Goal: Task Accomplishment & Management: Complete application form

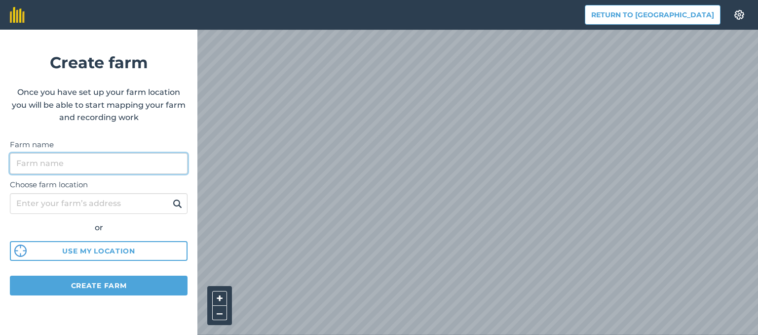
click at [106, 167] on input "Farm name" at bounding box center [99, 163] width 178 height 21
type input "KALACHEVI 91"
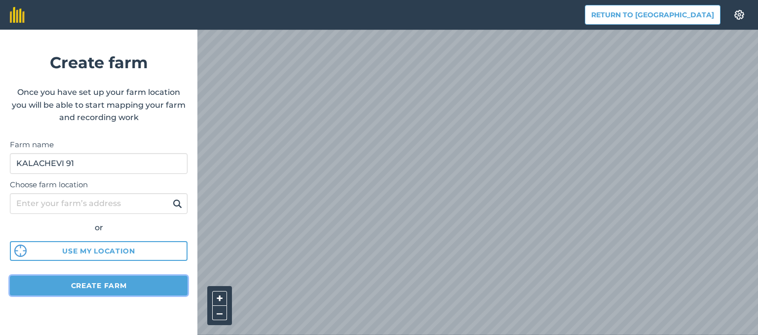
click at [141, 280] on button "Create farm" at bounding box center [99, 285] width 178 height 20
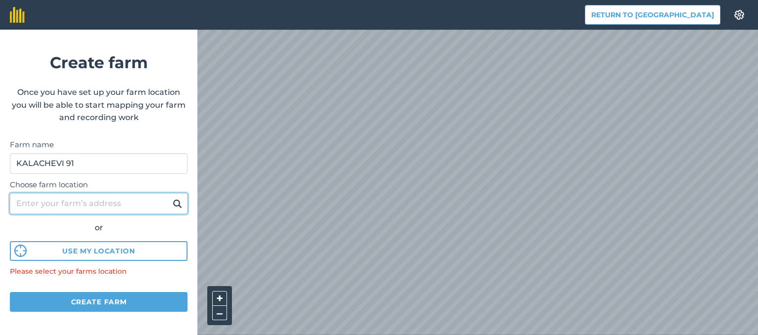
click at [114, 206] on input "Choose farm location" at bounding box center [99, 203] width 178 height 21
type input "K"
type input "Kamenets"
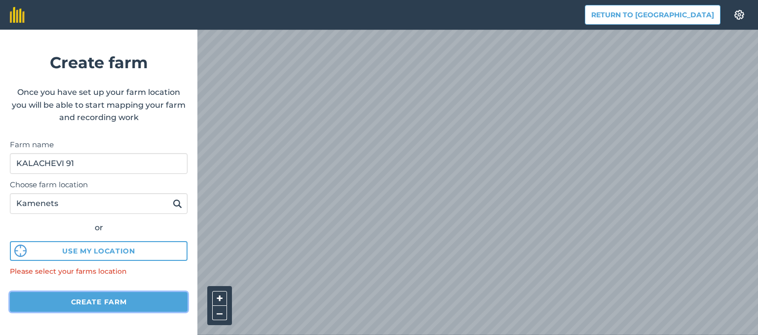
click at [140, 304] on button "Create farm" at bounding box center [99, 302] width 178 height 20
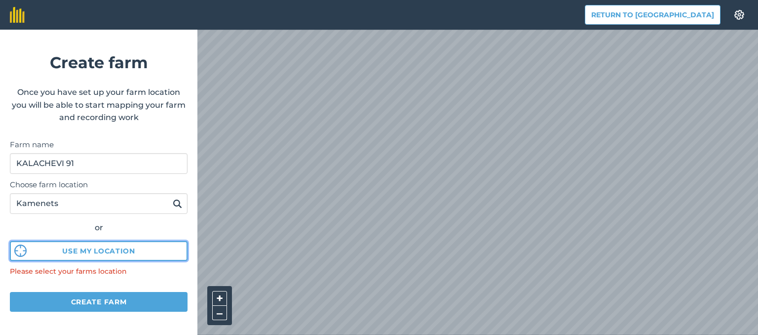
click at [132, 253] on button "Use my location" at bounding box center [99, 251] width 178 height 20
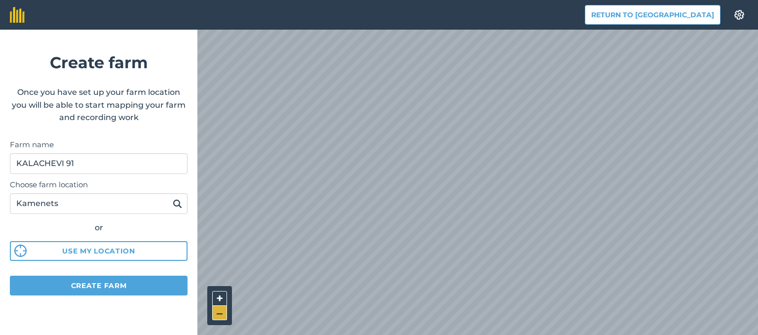
click at [219, 309] on button "–" at bounding box center [219, 313] width 15 height 14
click at [221, 298] on button "+" at bounding box center [219, 298] width 15 height 15
click at [216, 296] on button "+" at bounding box center [219, 298] width 15 height 15
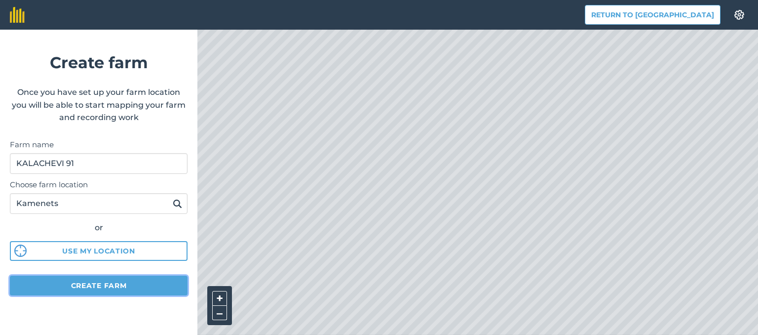
click at [146, 286] on button "Create farm" at bounding box center [99, 285] width 178 height 20
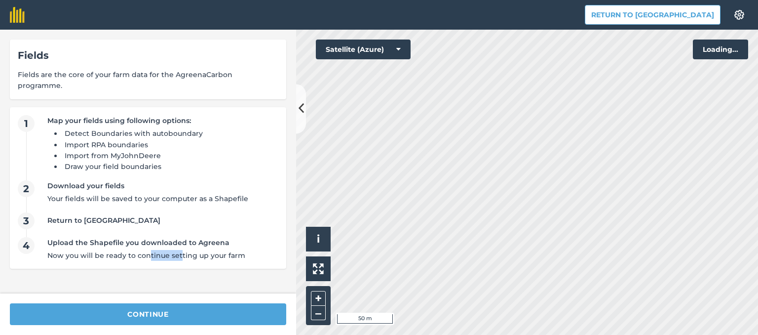
drag, startPoint x: 146, startPoint y: 286, endPoint x: 178, endPoint y: 279, distance: 32.2
click at [178, 279] on div "Fields Fields are the core of your farm data for the AgreenaCarbon programme. 1…" at bounding box center [148, 162] width 296 height 264
click at [314, 309] on button "–" at bounding box center [318, 313] width 15 height 14
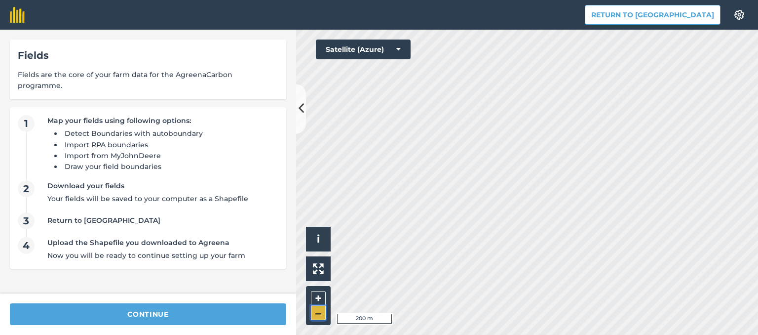
click at [314, 309] on button "–" at bounding box center [318, 313] width 15 height 14
click at [319, 310] on button "–" at bounding box center [318, 313] width 15 height 14
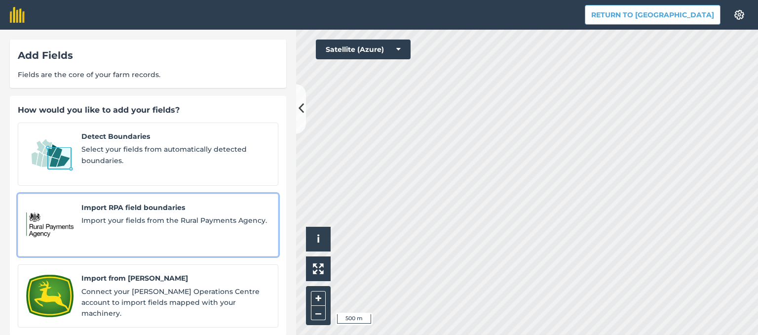
click at [212, 219] on div "Import RPA field boundaries Import your fields from the Rural Payments Agency." at bounding box center [175, 225] width 189 height 46
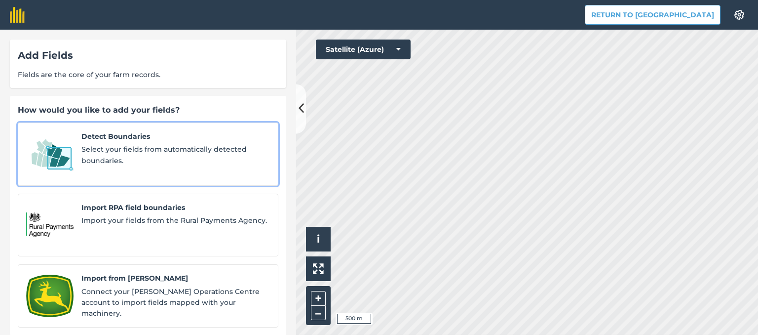
click at [160, 139] on span "Detect Boundaries" at bounding box center [175, 136] width 189 height 11
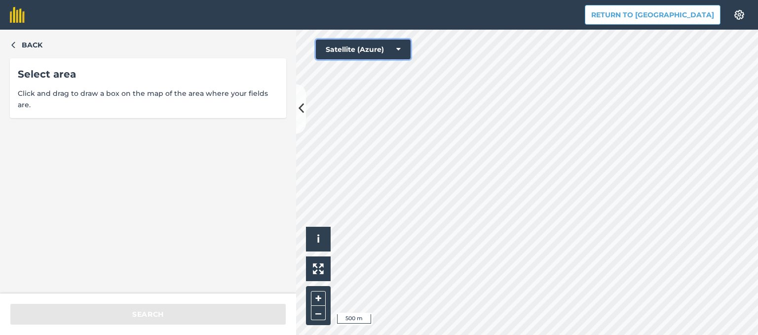
click at [377, 56] on button "Satellite (Azure)" at bounding box center [363, 49] width 95 height 20
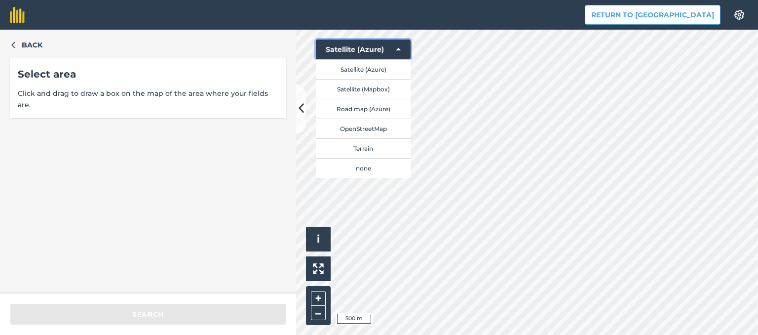
click at [377, 56] on button "Satellite (Azure)" at bounding box center [363, 49] width 95 height 20
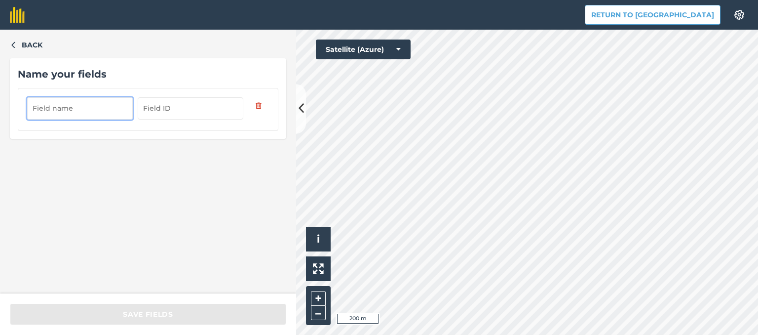
type input "e"
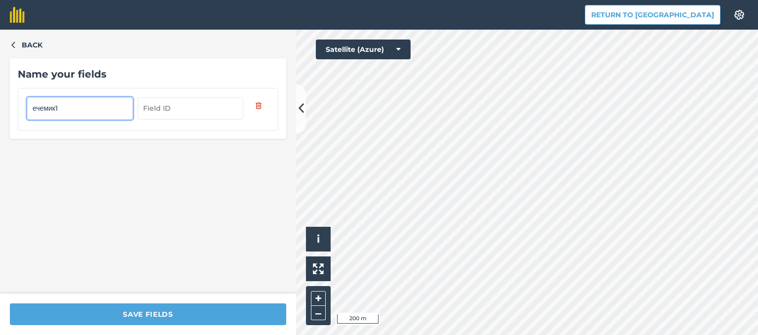
type input "ечемик1"
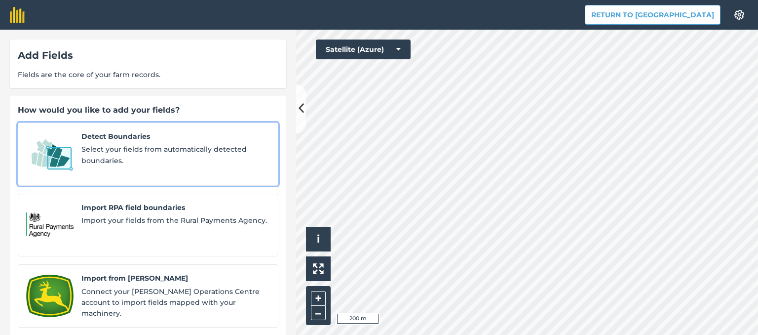
click at [205, 166] on link "Detect Boundaries Select your fields from automatically detected boundaries." at bounding box center [148, 153] width 261 height 63
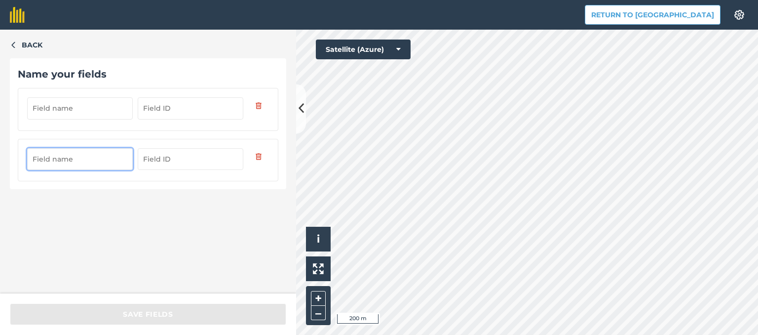
click at [69, 159] on input "text" at bounding box center [80, 159] width 106 height 22
type input "кориандър1"
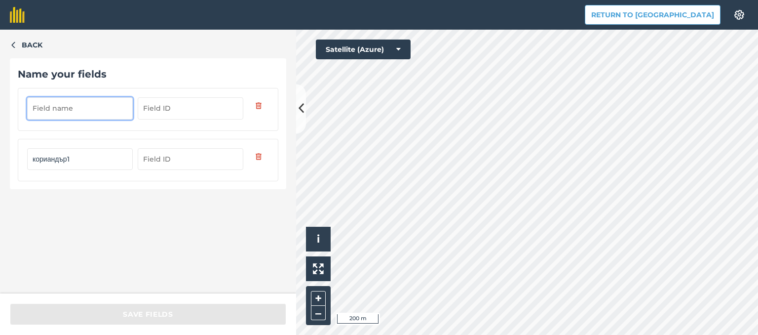
click at [79, 117] on input "text" at bounding box center [80, 108] width 106 height 22
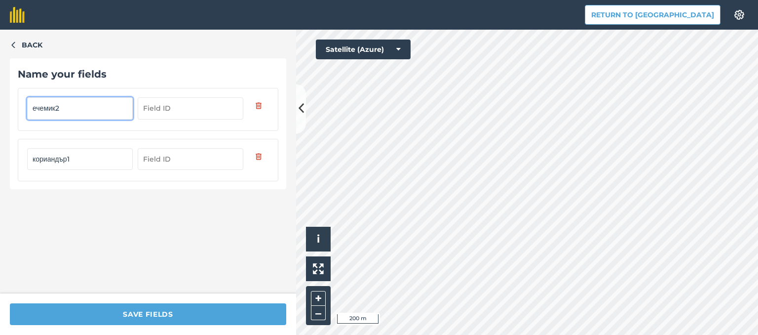
type input "ечемик2"
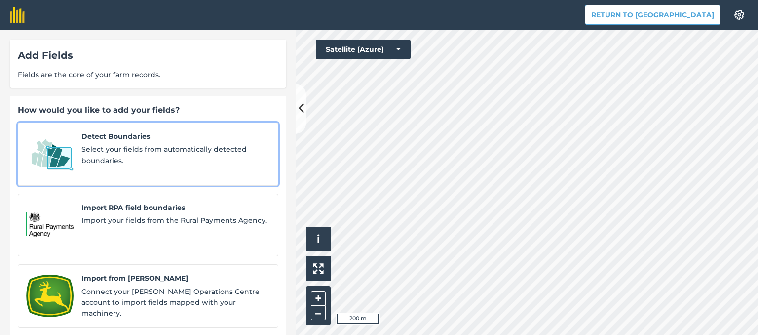
click at [180, 168] on link "Detect Boundaries Select your fields from automatically detected boundaries." at bounding box center [148, 153] width 261 height 63
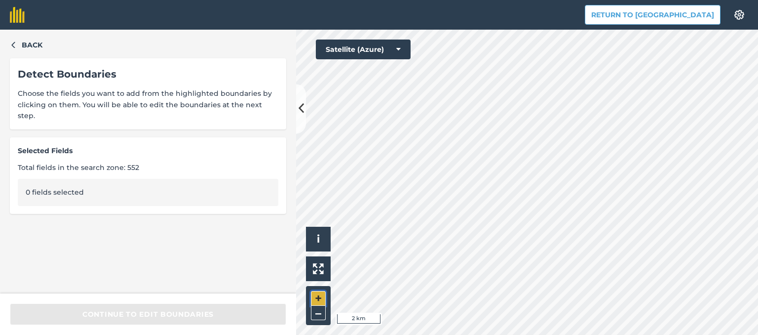
click at [318, 296] on button "+" at bounding box center [318, 298] width 15 height 15
click at [318, 309] on button "–" at bounding box center [318, 313] width 15 height 14
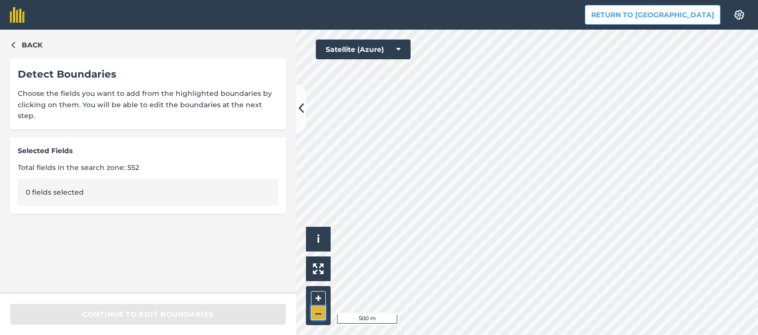
click at [318, 309] on button "–" at bounding box center [318, 313] width 15 height 14
click at [317, 296] on button "+" at bounding box center [318, 298] width 15 height 15
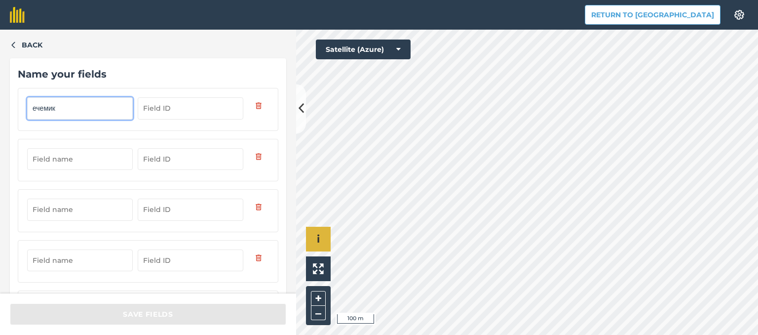
type input "ечемик"
click at [56, 107] on input "ечемик" at bounding box center [80, 108] width 106 height 22
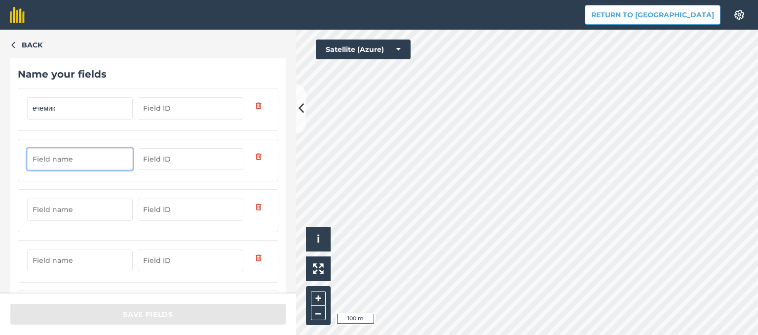
click at [90, 159] on input "text" at bounding box center [80, 159] width 106 height 22
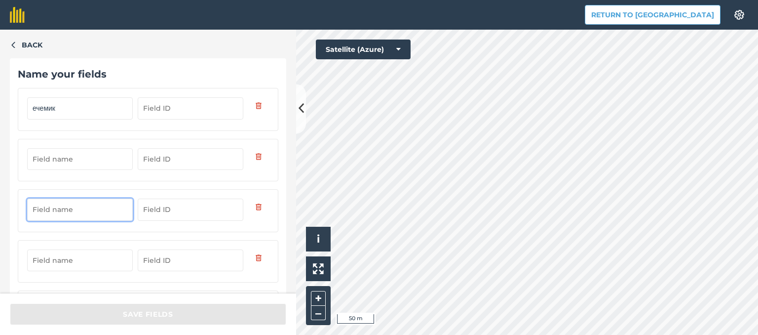
click at [71, 213] on input "text" at bounding box center [80, 209] width 106 height 22
click at [74, 253] on input "text" at bounding box center [80, 260] width 106 height 22
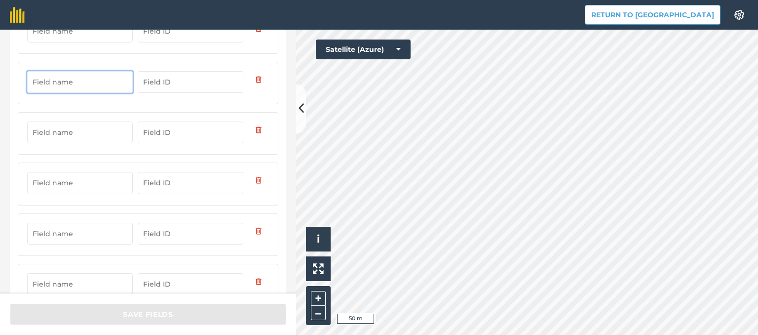
scroll to position [208, 0]
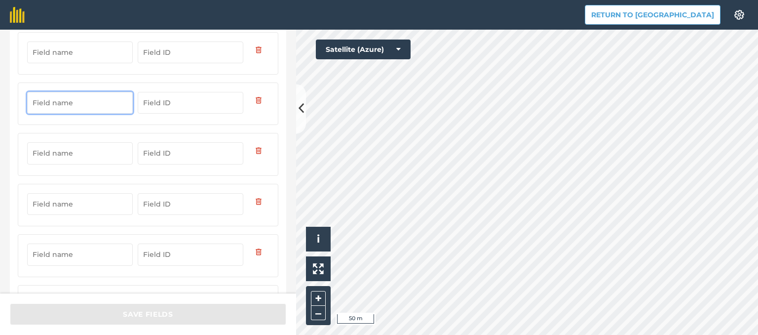
click at [91, 106] on input "text" at bounding box center [80, 103] width 106 height 22
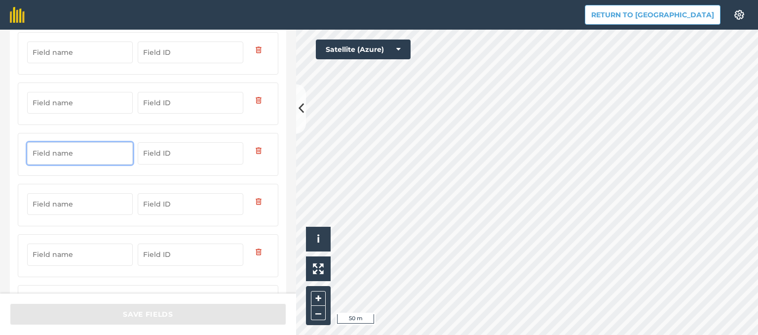
click at [89, 148] on input "text" at bounding box center [80, 153] width 106 height 22
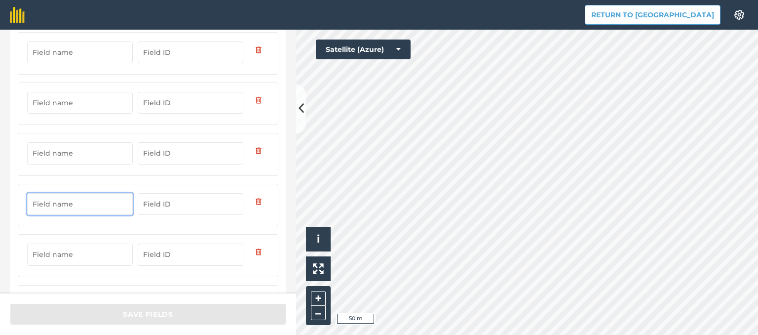
click at [89, 198] on input "text" at bounding box center [80, 204] width 106 height 22
paste input "ечемик"
type input "ечемик3"
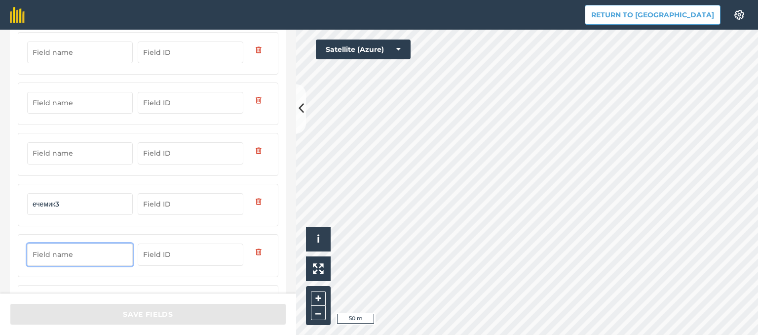
click at [83, 253] on input "text" at bounding box center [80, 254] width 106 height 22
paste input "ечемик"
type input "ечемик"
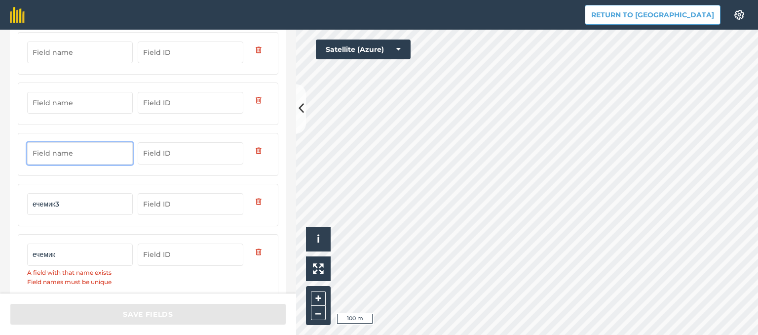
click at [83, 155] on input "text" at bounding box center [80, 153] width 106 height 22
paste input "ечемик"
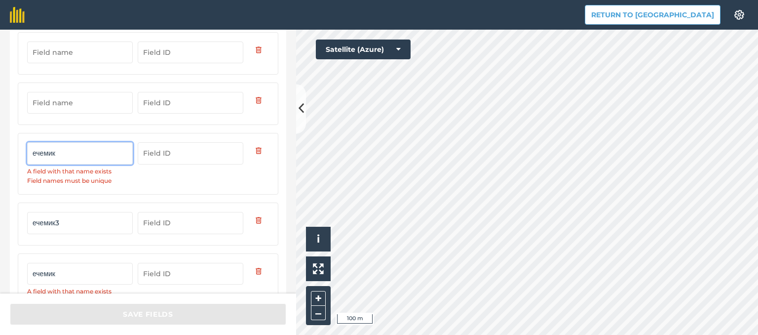
type input "ечемик"
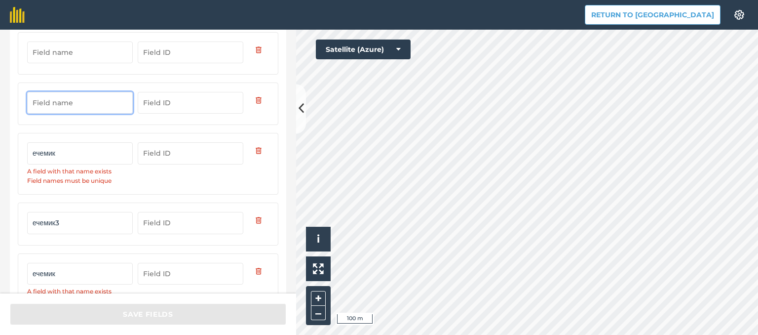
click at [86, 103] on input "text" at bounding box center [80, 103] width 106 height 22
paste input "ечемик"
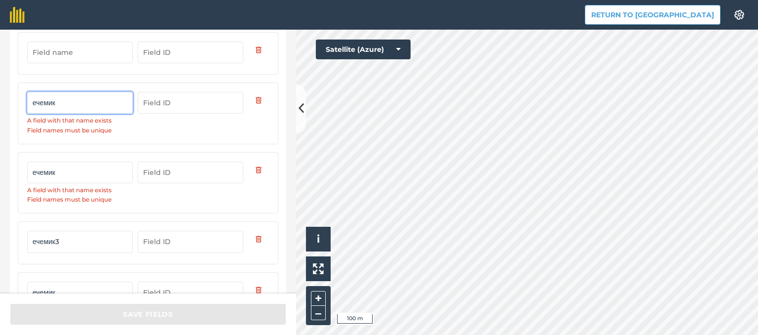
type input "ечемик"
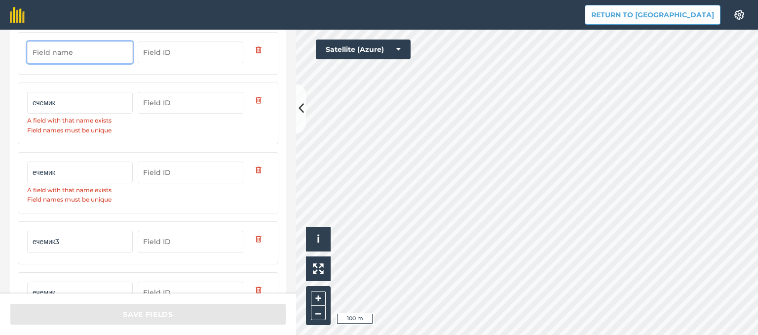
click at [96, 51] on input "text" at bounding box center [80, 52] width 106 height 22
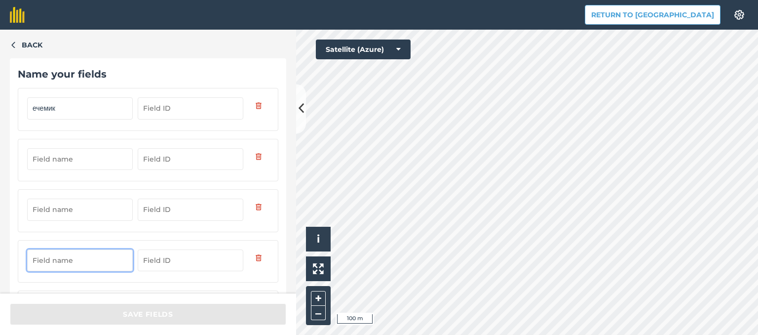
paste input "ечемик"
type input "ечемик"
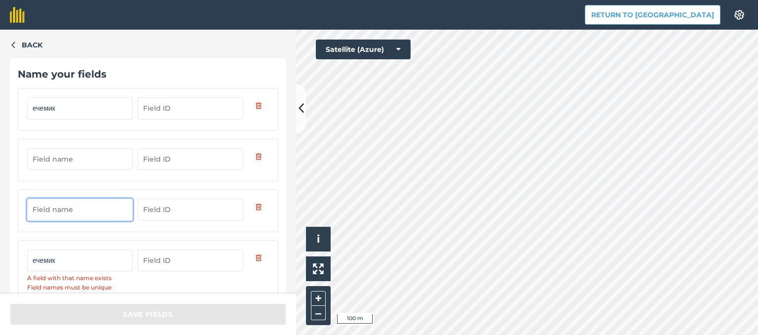
click at [79, 217] on input "text" at bounding box center [80, 209] width 106 height 22
click at [96, 157] on input "text" at bounding box center [80, 159] width 106 height 22
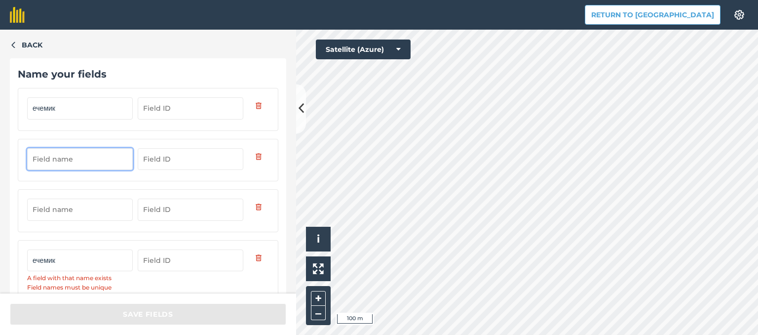
paste input "ечемик"
type input "ечемик4"
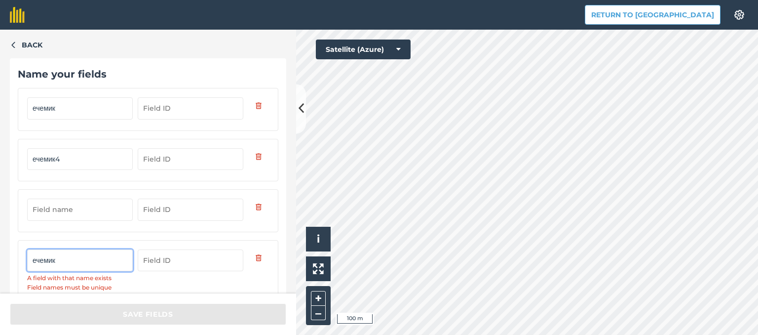
click at [88, 253] on input "ечемик" at bounding box center [80, 260] width 106 height 22
type input "ечемик5"
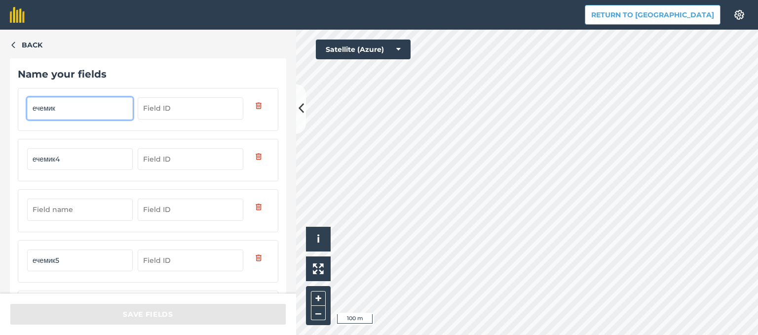
click at [98, 103] on input "ечемик" at bounding box center [80, 108] width 106 height 22
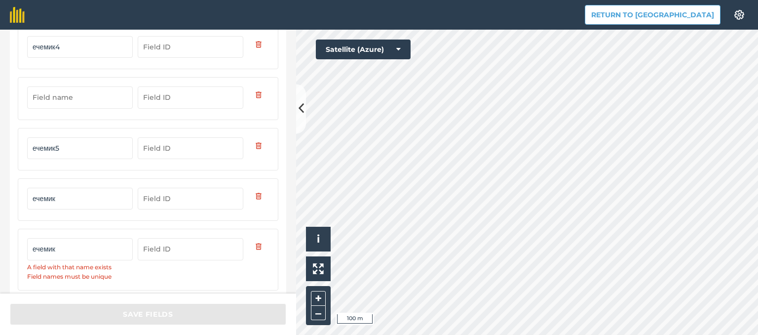
scroll to position [113, 0]
type input "ечемик6"
click at [94, 247] on input "ечемик" at bounding box center [80, 248] width 106 height 22
type input "ечемик7"
click at [101, 199] on input "ечемик" at bounding box center [80, 198] width 106 height 22
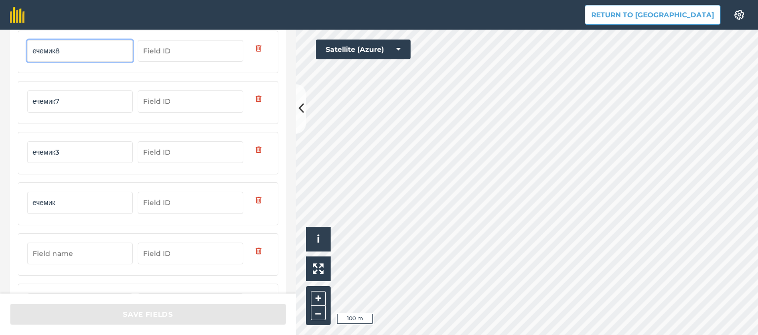
scroll to position [261, 0]
type input "ечемик8"
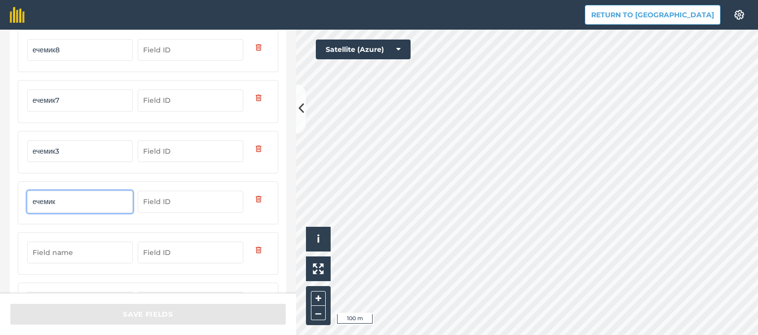
click at [74, 207] on input "ечемик" at bounding box center [80, 202] width 106 height 22
type input "ечемик9"
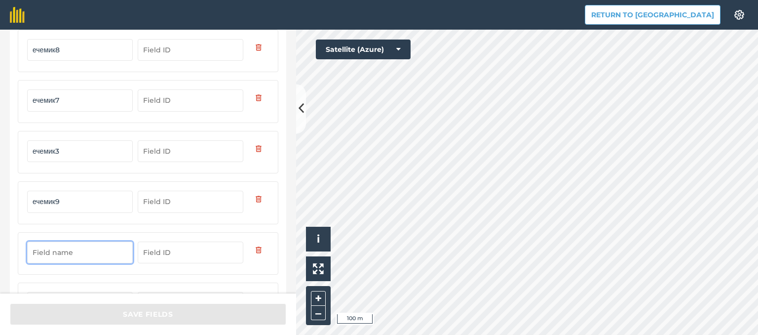
click at [81, 251] on input "text" at bounding box center [80, 252] width 106 height 22
paste input "ечемик"
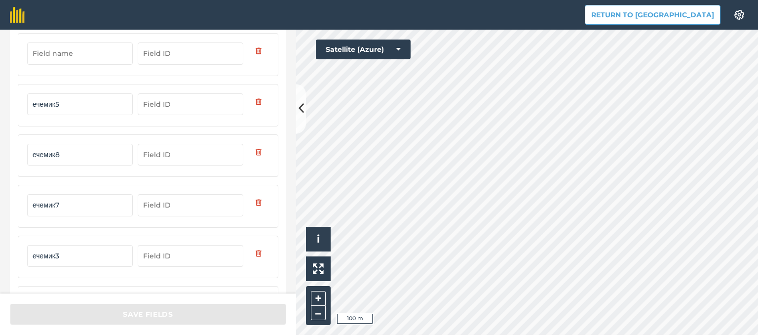
type input "ечемик10"
click at [106, 59] on input "text" at bounding box center [80, 53] width 106 height 22
type input "о"
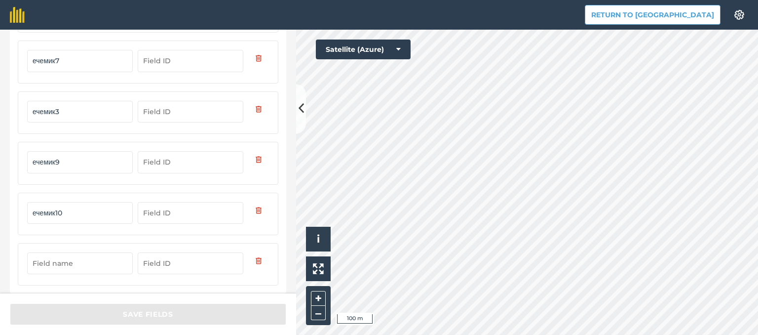
scroll to position [306, 0]
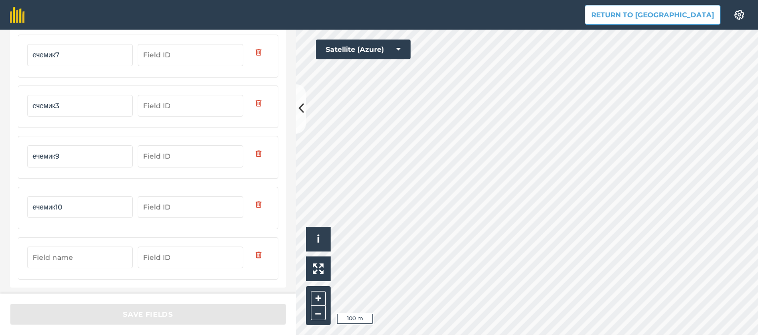
type input "лимец"
click at [105, 253] on input "text" at bounding box center [80, 257] width 106 height 22
paste input "ечемик"
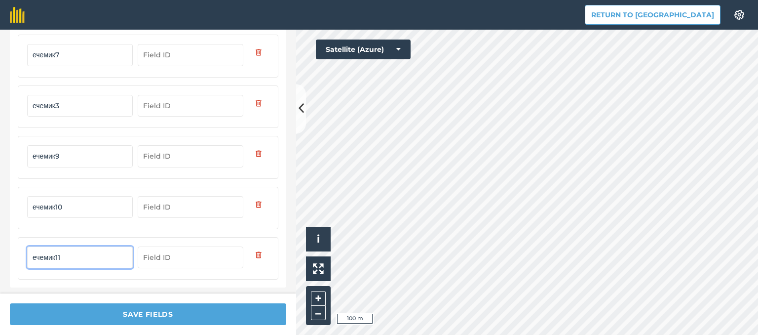
type input "ечемик11"
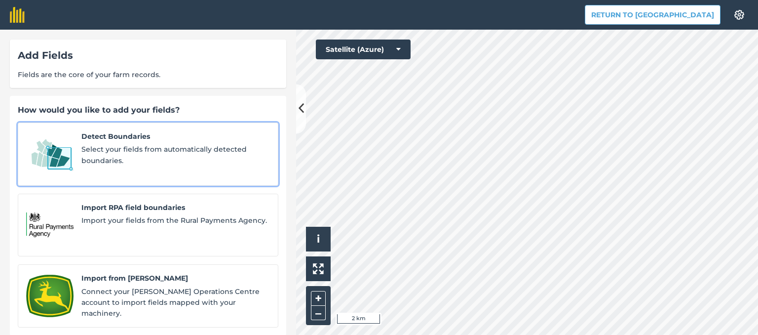
click at [159, 162] on span "Select your fields from automatically detected boundaries." at bounding box center [175, 155] width 189 height 22
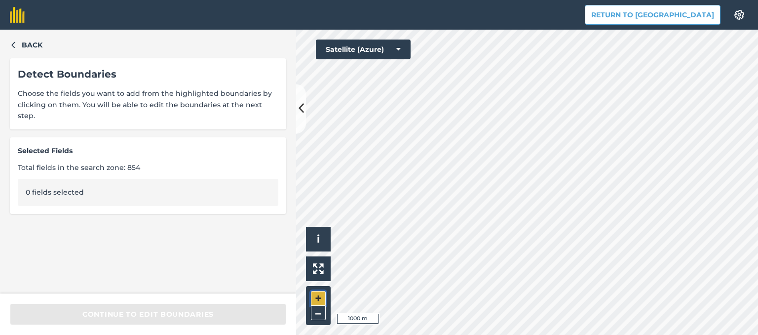
click at [315, 291] on button "+" at bounding box center [318, 298] width 15 height 15
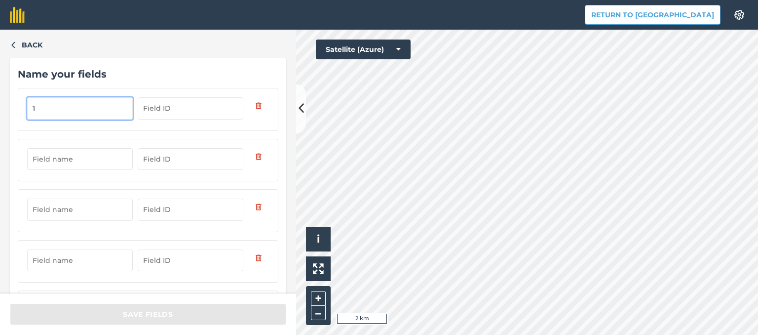
type input "1"
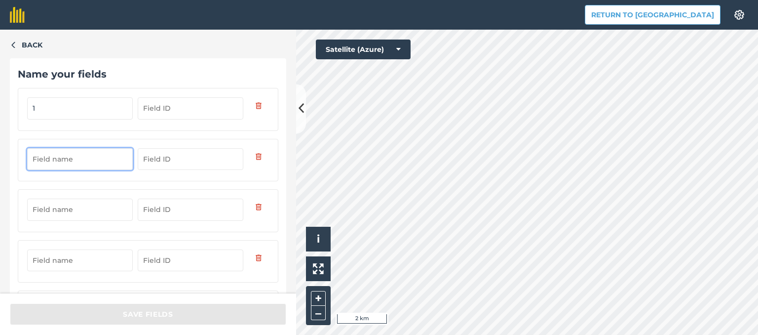
click at [81, 167] on input "text" at bounding box center [80, 159] width 106 height 22
type input "23"
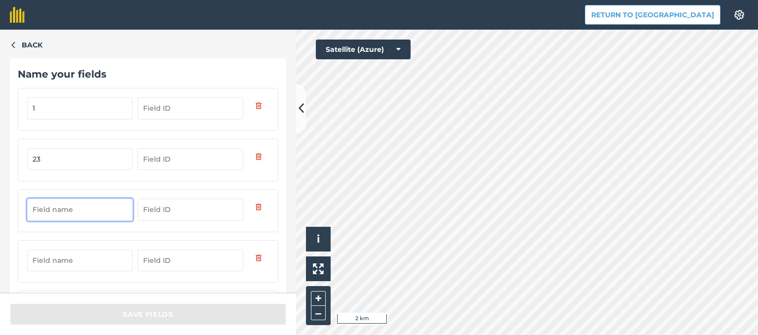
click at [81, 217] on input "text" at bounding box center [80, 209] width 106 height 22
type input "4"
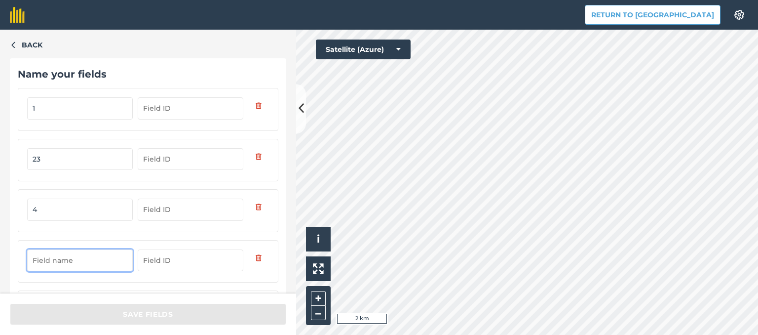
click at [78, 267] on input "text" at bounding box center [80, 260] width 106 height 22
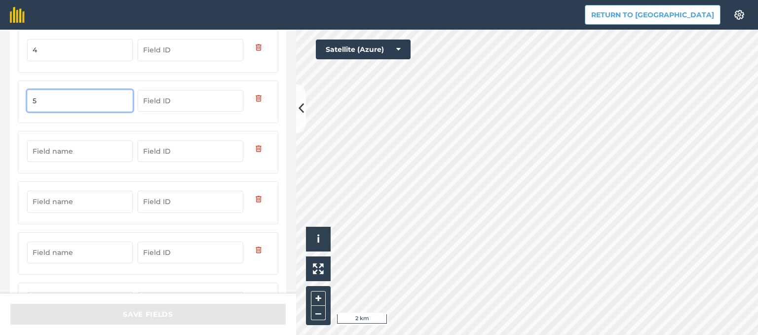
scroll to position [173, 0]
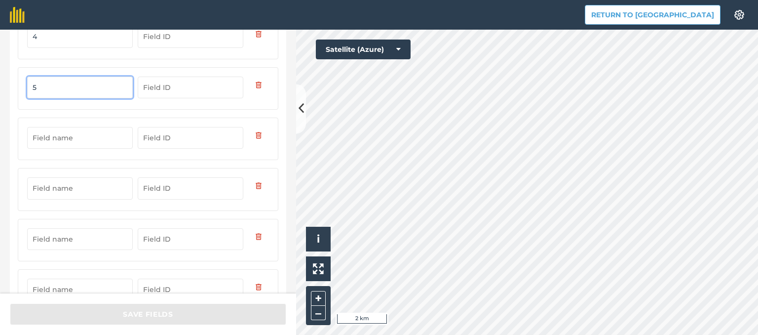
type input "5"
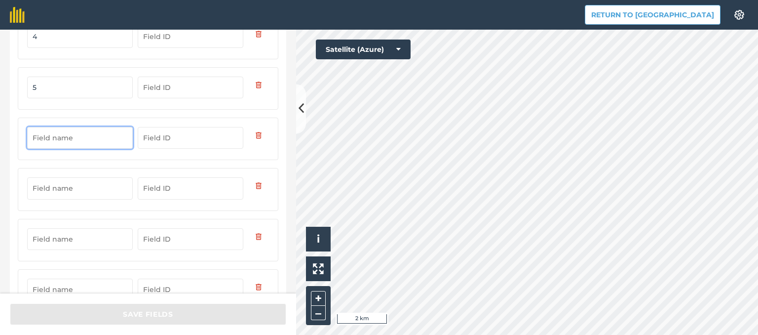
click at [110, 138] on input "text" at bounding box center [80, 138] width 106 height 22
type input "5"
type input "6"
click at [98, 181] on input "text" at bounding box center [80, 188] width 106 height 22
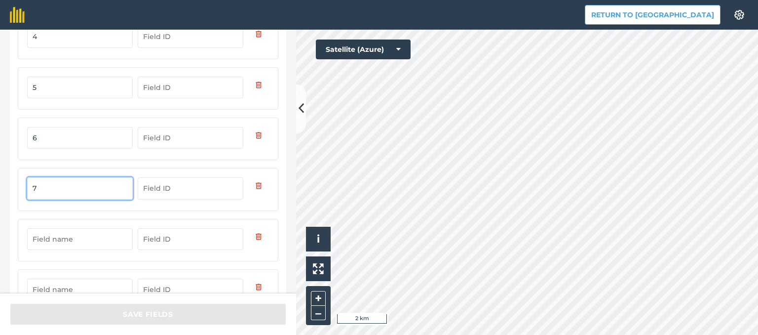
type input "7"
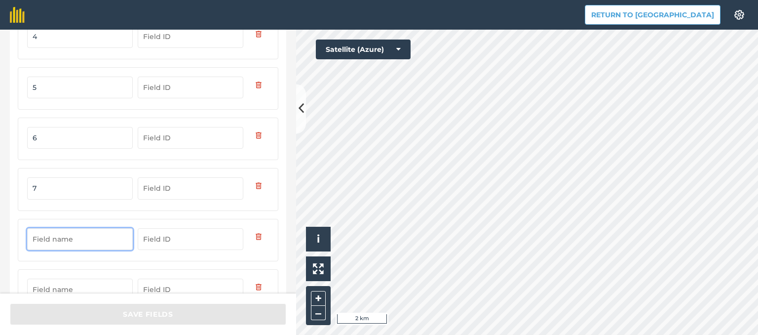
click at [87, 230] on input "text" at bounding box center [80, 239] width 106 height 22
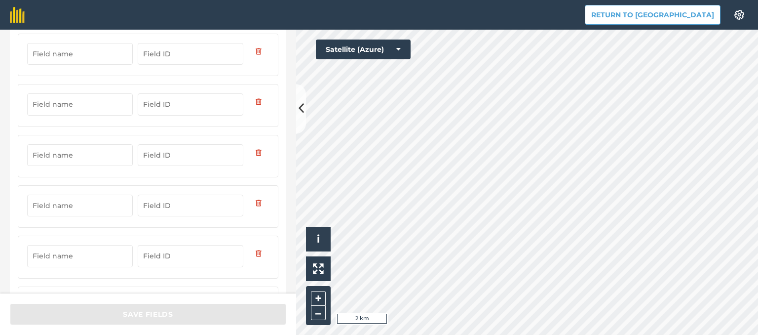
scroll to position [459, 0]
type input "8"
click at [278, 118] on div "Back Name your fields 1 23 4 5 6 7 8" at bounding box center [148, 162] width 296 height 264
drag, startPoint x: 278, startPoint y: 118, endPoint x: 284, endPoint y: 115, distance: 7.1
click at [284, 115] on div "Back Name your fields 1 23 4 5 6 7 8" at bounding box center [148, 162] width 296 height 264
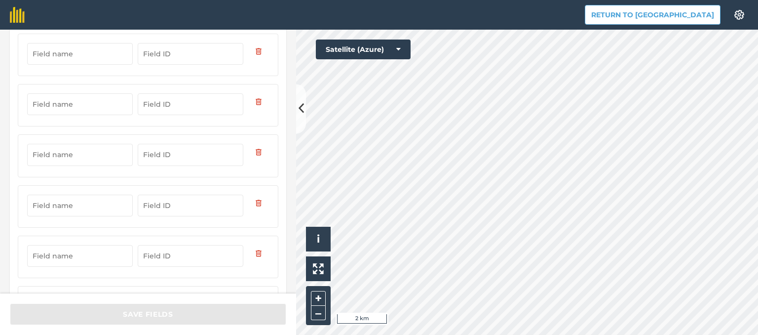
click at [284, 115] on div "Back Name your fields 1 23 4 5 6 7 8" at bounding box center [148, 162] width 296 height 264
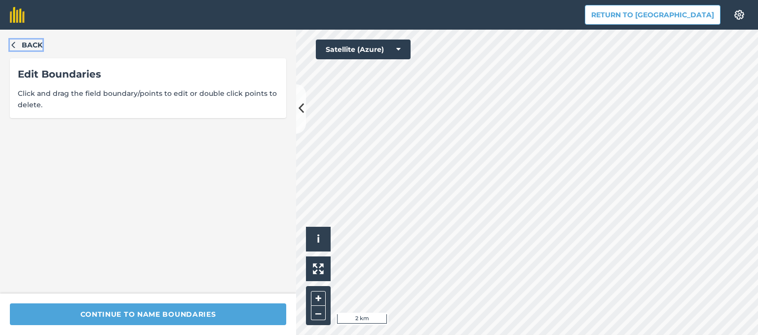
click at [14, 39] on button "Back" at bounding box center [26, 44] width 33 height 11
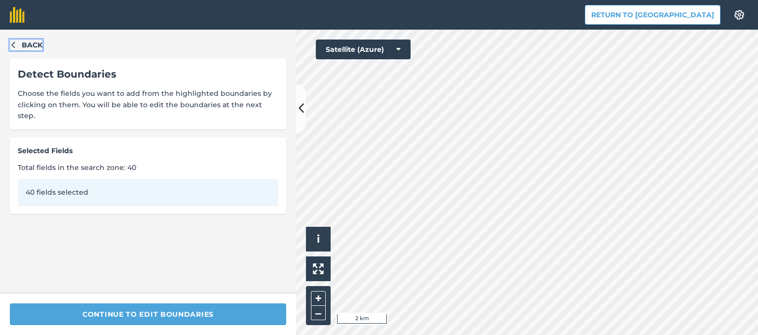
click at [14, 39] on button "Back" at bounding box center [26, 44] width 33 height 11
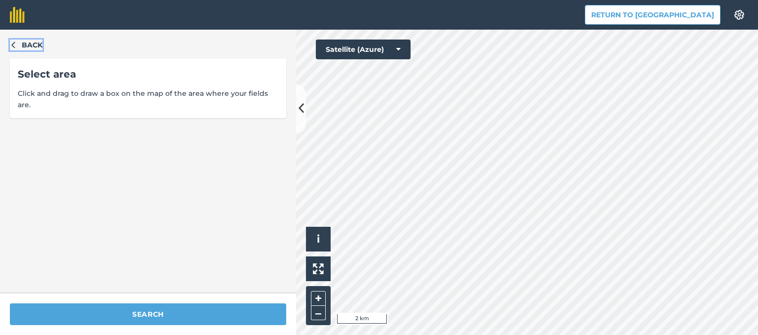
click at [14, 39] on button "Back" at bounding box center [26, 44] width 33 height 11
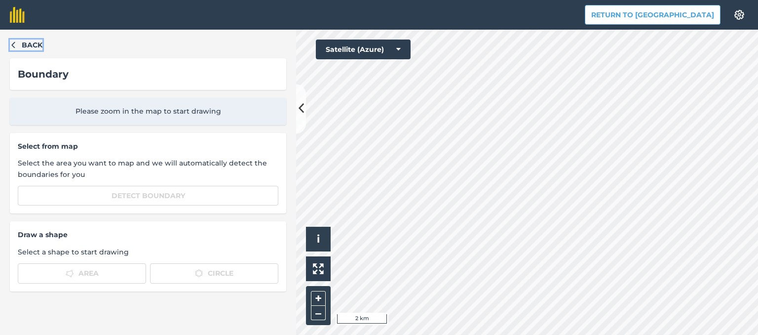
click at [14, 39] on button "Back" at bounding box center [26, 44] width 33 height 11
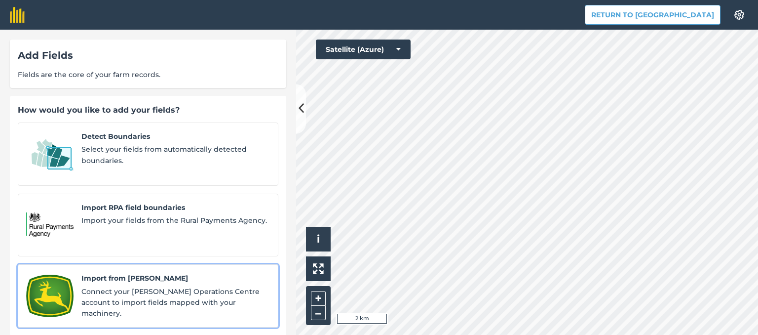
click at [93, 272] on span "Import from John Deere" at bounding box center [175, 277] width 189 height 11
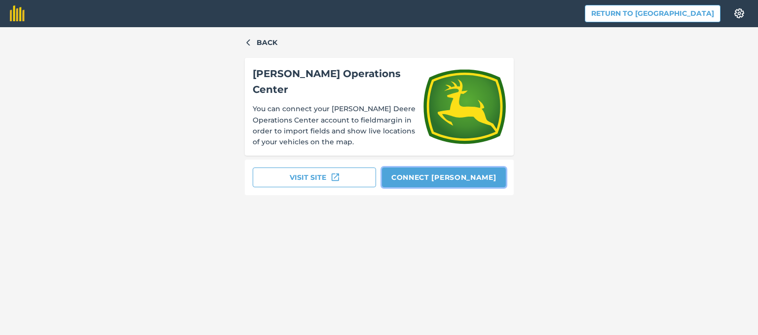
click at [450, 172] on button "Connect [PERSON_NAME]" at bounding box center [444, 177] width 124 height 20
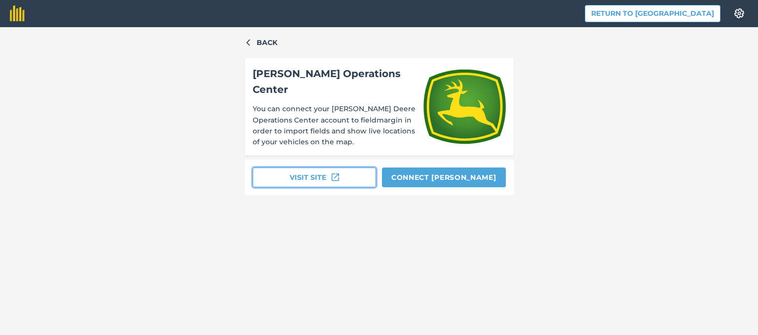
click at [338, 176] on button "Visit site" at bounding box center [315, 177] width 124 height 20
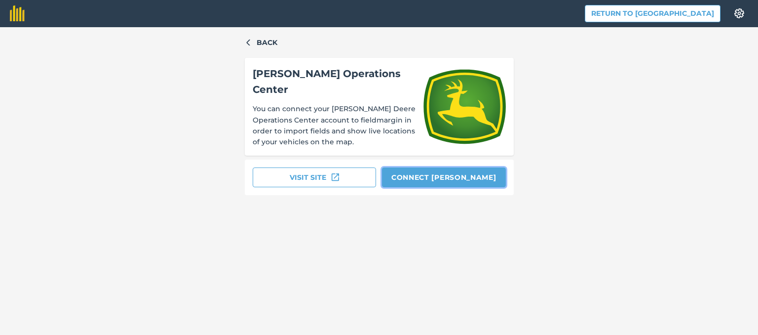
click at [444, 170] on button "Connect [PERSON_NAME]" at bounding box center [444, 177] width 124 height 20
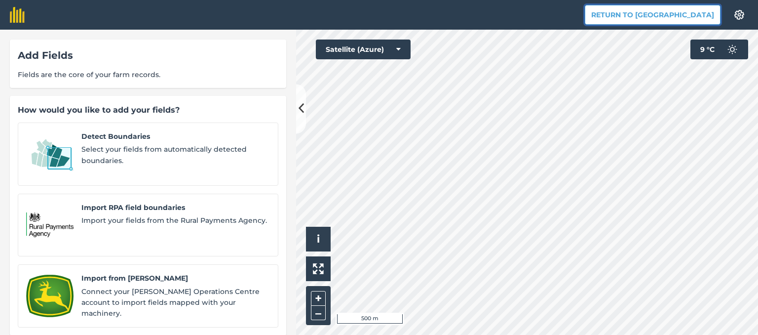
click at [656, 18] on button "Return to [GEOGRAPHIC_DATA]" at bounding box center [653, 15] width 136 height 20
click at [670, 11] on button "Return to [GEOGRAPHIC_DATA]" at bounding box center [653, 15] width 136 height 20
click at [653, 11] on button "Return to [GEOGRAPHIC_DATA]" at bounding box center [653, 15] width 136 height 20
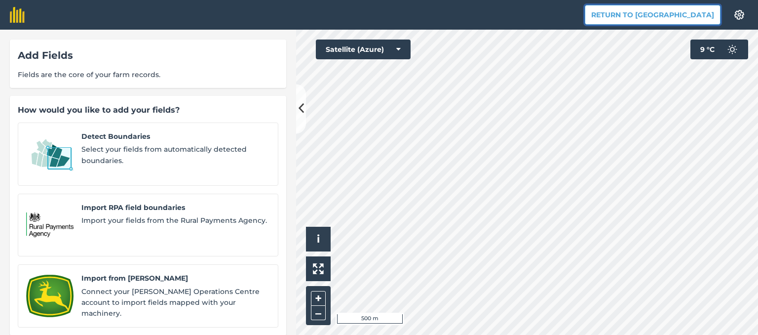
click at [653, 11] on button "Return to [GEOGRAPHIC_DATA]" at bounding box center [653, 15] width 136 height 20
click at [150, 82] on div "Add Fields Fields are the core of your farm records." at bounding box center [148, 63] width 276 height 48
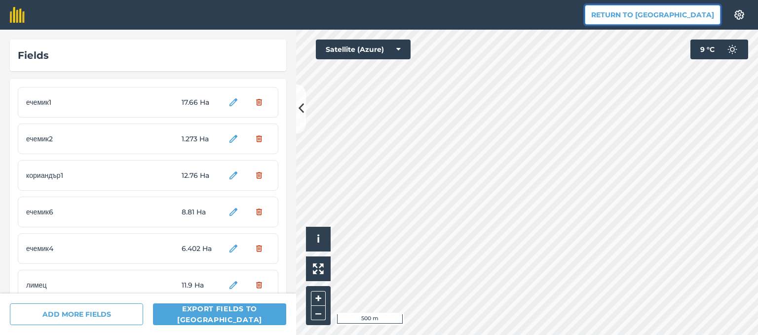
click at [650, 15] on button "Return to [GEOGRAPHIC_DATA]" at bounding box center [653, 15] width 136 height 20
click at [642, 23] on button "Return to [GEOGRAPHIC_DATA]" at bounding box center [653, 15] width 136 height 20
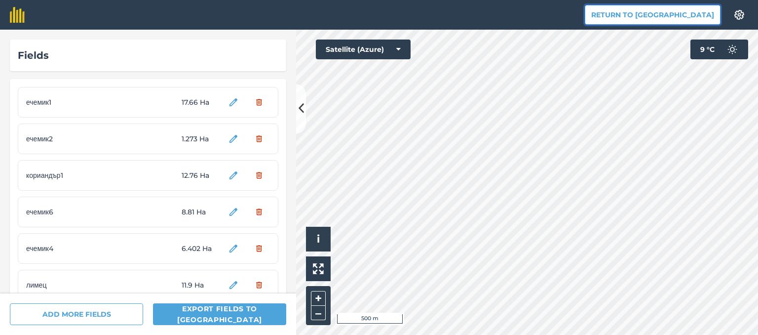
click at [642, 23] on button "Return to [GEOGRAPHIC_DATA]" at bounding box center [653, 15] width 136 height 20
click at [633, 0] on html "Return to Agreena Settings Map printing is not available on our free plan Pleas…" at bounding box center [379, 167] width 758 height 335
click at [647, 18] on button "Return to [GEOGRAPHIC_DATA]" at bounding box center [653, 15] width 136 height 20
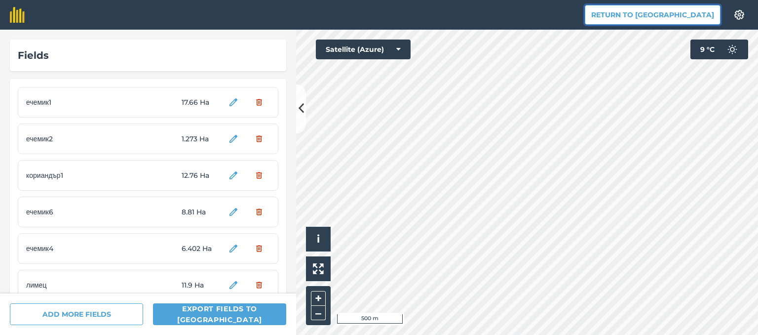
click at [647, 18] on button "Return to [GEOGRAPHIC_DATA]" at bounding box center [653, 15] width 136 height 20
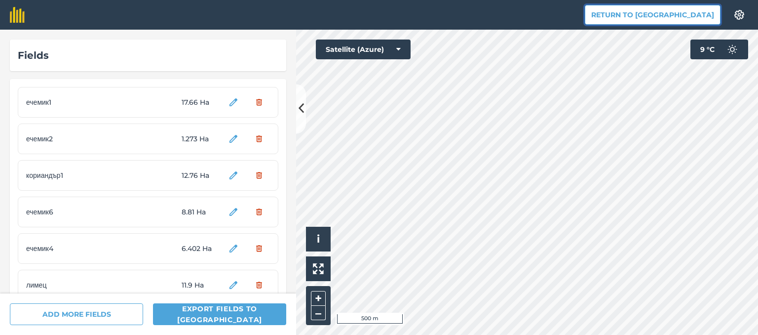
click at [647, 18] on button "Return to [GEOGRAPHIC_DATA]" at bounding box center [653, 15] width 136 height 20
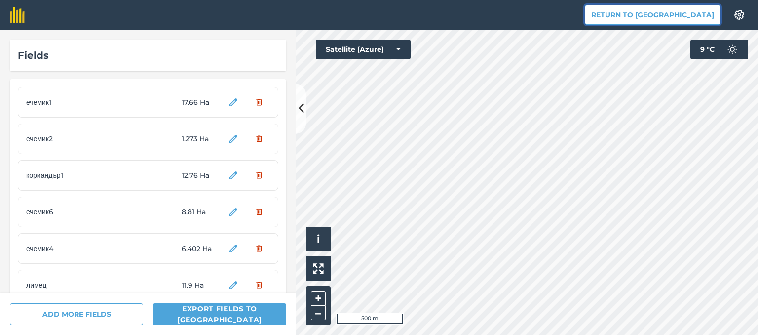
click at [647, 18] on button "Return to [GEOGRAPHIC_DATA]" at bounding box center [653, 15] width 136 height 20
click at [685, 6] on div "Return to Agreena Settings Map printing is not available on our free plan Pleas…" at bounding box center [379, 167] width 758 height 335
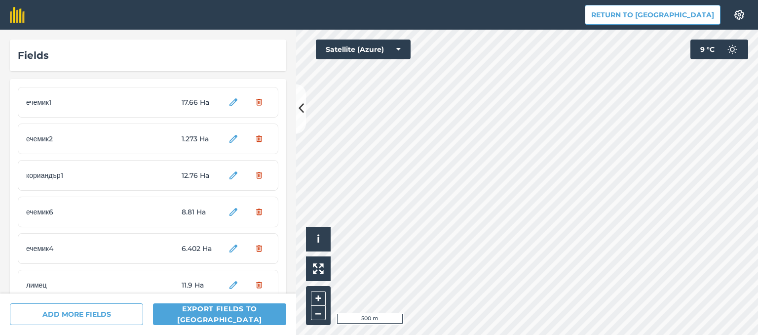
click at [685, 6] on button "Return to [GEOGRAPHIC_DATA]" at bounding box center [653, 15] width 136 height 20
click at [680, 14] on button "Return to [GEOGRAPHIC_DATA]" at bounding box center [653, 15] width 136 height 20
